Goal: Browse casually: Explore the website without a specific task or goal

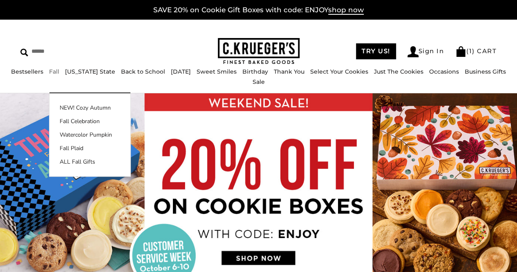
click at [54, 75] on link "Fall" at bounding box center [54, 71] width 10 height 7
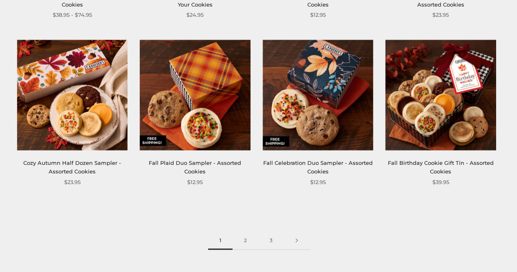
scroll to position [1062, 0]
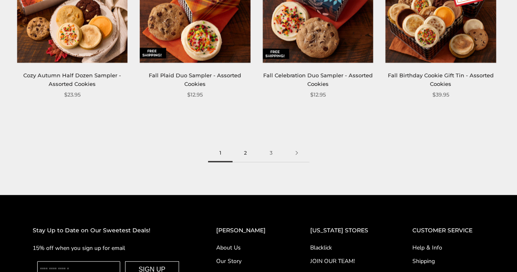
click at [241, 153] on link "2" at bounding box center [245, 153] width 26 height 18
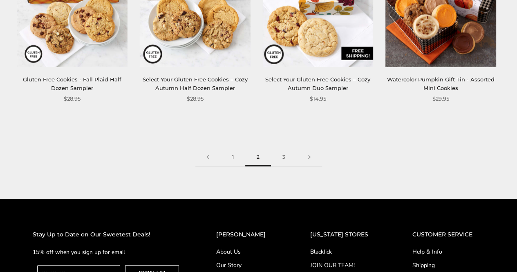
scroll to position [1062, 0]
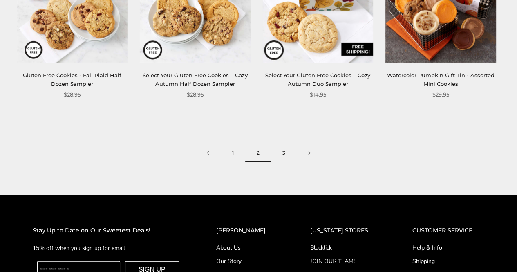
click at [283, 151] on link "3" at bounding box center [284, 153] width 26 height 18
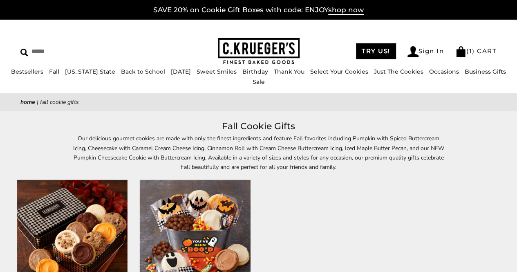
click at [245, 49] on img at bounding box center [259, 51] width 82 height 27
